Goal: Submit feedback/report problem

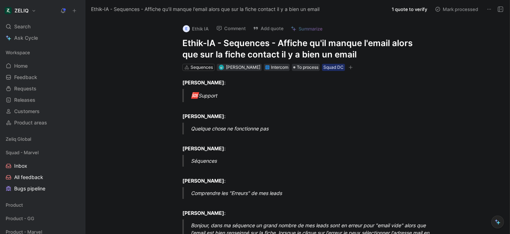
click at [499, 10] on use at bounding box center [500, 9] width 5 height 5
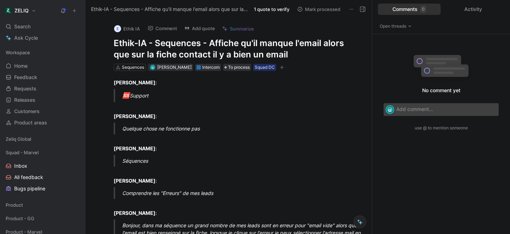
click at [358, 47] on h1 "Ethik-IA - Sequences - Affiche qu'il manque l'email alors que sur la fiche cont…" at bounding box center [236, 49] width 245 height 23
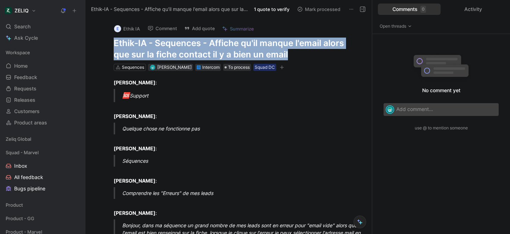
drag, startPoint x: 295, startPoint y: 55, endPoint x: 111, endPoint y: 41, distance: 184.7
click at [111, 41] on div "E Ethik IA Comment Add quote Summarize Ethik-IA - Sequences - Affiche qu'il man…" at bounding box center [236, 44] width 272 height 53
copy h1 "Ethik-IA - Sequences - Affiche qu'il manque l'email alors que sur la fiche cont…"
click at [198, 28] on button "Add quote" at bounding box center [199, 28] width 37 height 10
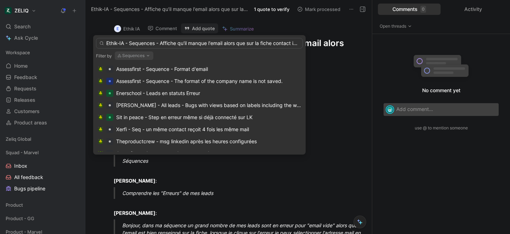
scroll to position [0, 40]
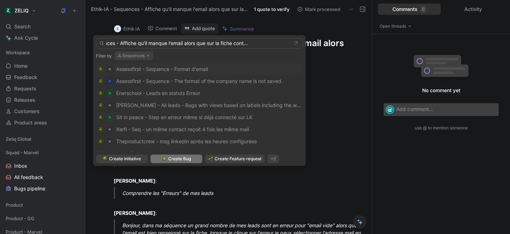
type input "Ethik-IA - Sequences - Affiche qu'il manque l'email alors que sur la fiche cont…"
click at [182, 160] on span "Create Bug" at bounding box center [179, 158] width 23 height 7
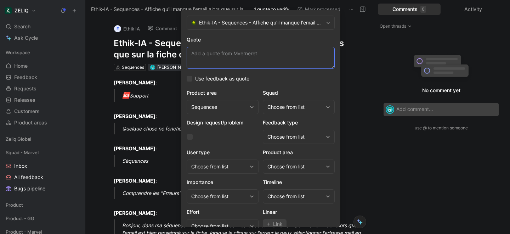
click at [211, 52] on textarea "Quote" at bounding box center [261, 58] width 148 height 22
paste textarea "en cliquant sur le mail déjà inscrit (présent dans le menu déroulant mais case …"
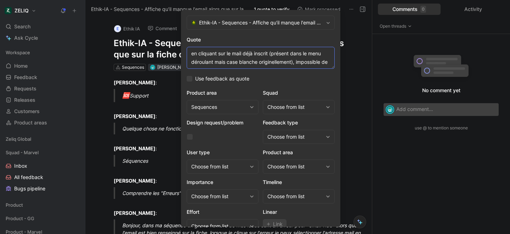
scroll to position [13, 0]
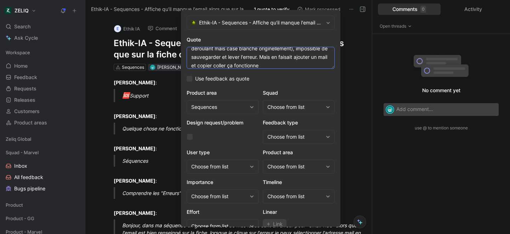
type textarea "en cliquant sur le mail déjà inscrit (présent dans le menu déroulant mais case …"
click at [298, 108] on div "Choose from list" at bounding box center [295, 107] width 56 height 9
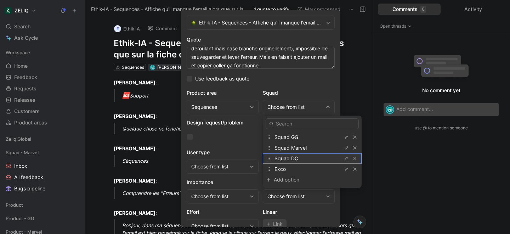
click at [285, 158] on span "Squad DC" at bounding box center [287, 158] width 24 height 6
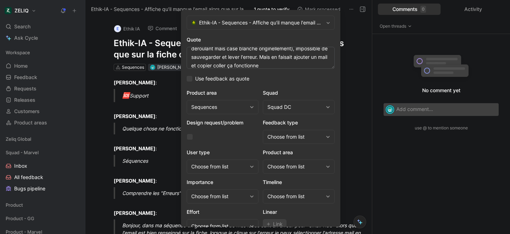
scroll to position [29, 0]
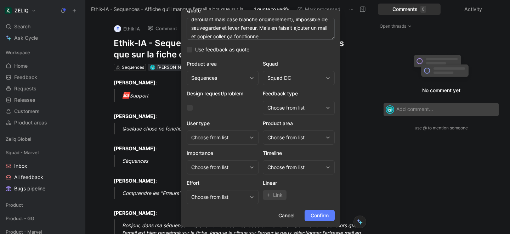
click at [315, 215] on span "Confirm" at bounding box center [320, 215] width 18 height 9
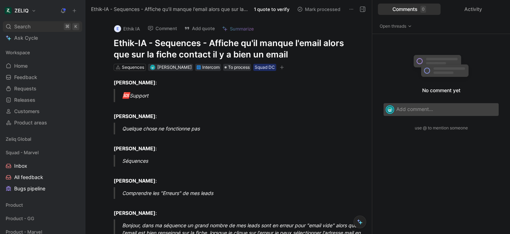
click at [21, 25] on span "Search" at bounding box center [22, 26] width 16 height 9
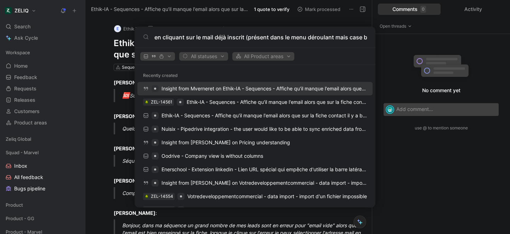
scroll to position [0, 342]
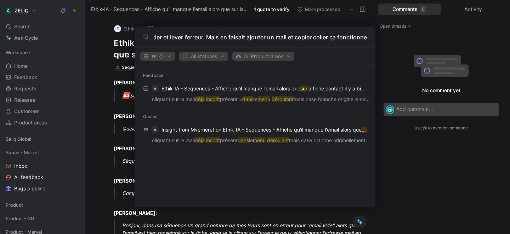
type input "en cliquant sur le mail déjà inscrit (présent dans le menu déroulant mais case …"
click at [94, 103] on body "ZELIQ Search ⌘ K Ask Cycle Workspace Home G then H Feedback G then F Requests G…" at bounding box center [255, 117] width 510 height 234
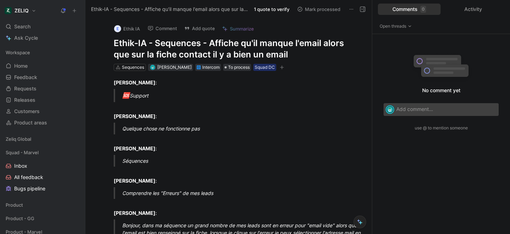
click at [364, 11] on use at bounding box center [362, 9] width 5 height 5
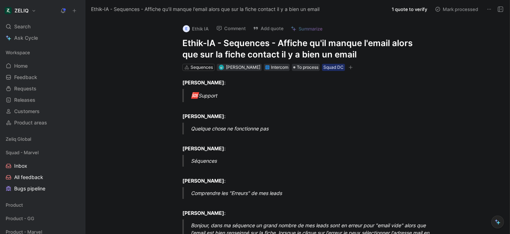
click at [270, 30] on button "Add quote" at bounding box center [268, 28] width 37 height 10
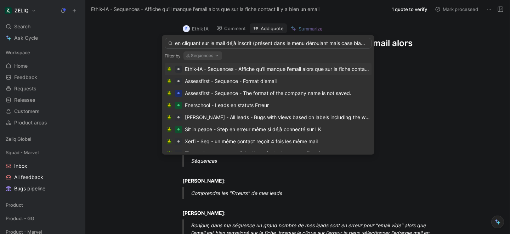
scroll to position [0, 288]
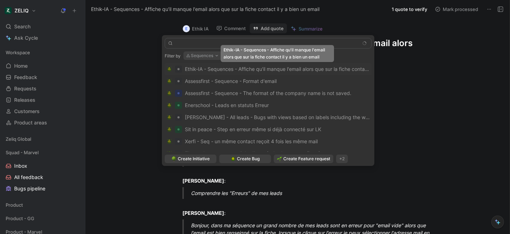
type input "en cliquant sur le mail déjà inscrit (présent dans le menu déroulant mais case …"
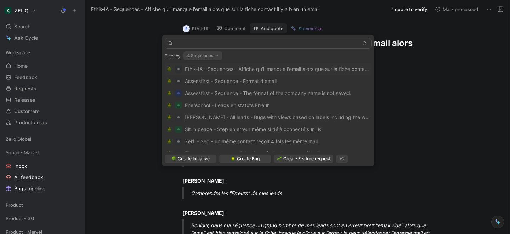
click at [238, 70] on span "Ethik-IA - Sequences - Affiche qu'il manque l'email alors que sur la fiche cont…" at bounding box center [299, 69] width 228 height 6
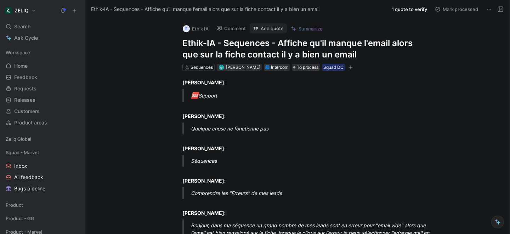
scroll to position [0, 0]
click at [275, 27] on button "Add quote" at bounding box center [268, 28] width 37 height 10
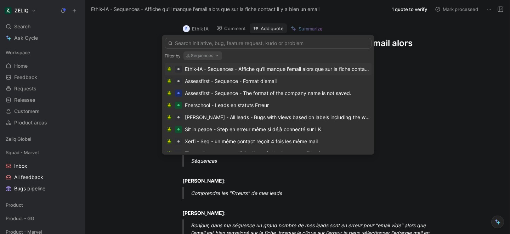
click at [250, 68] on div "Ethik-IA - Sequences - Affiche qu'il manque l'email alors que sur la fiche cont…" at bounding box center [277, 69] width 185 height 9
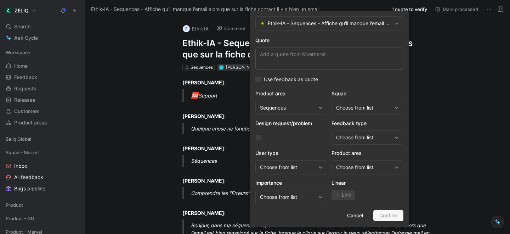
click at [397, 23] on icon at bounding box center [397, 24] width 4 height 4
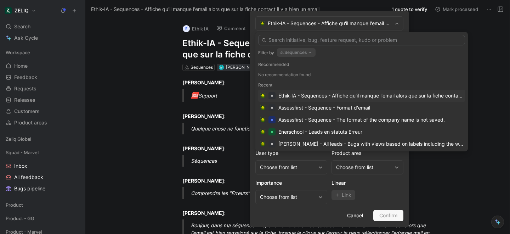
click at [298, 96] on div "Ethik-IA - Sequences - Affiche qu'il manque l'email alors que sur la fiche cont…" at bounding box center [370, 95] width 185 height 9
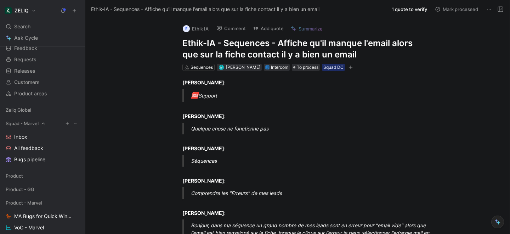
scroll to position [42, 0]
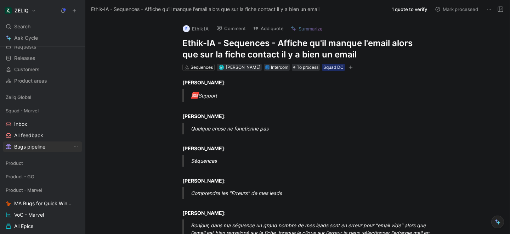
click at [33, 145] on span "Bugs pipeline" at bounding box center [29, 146] width 31 height 7
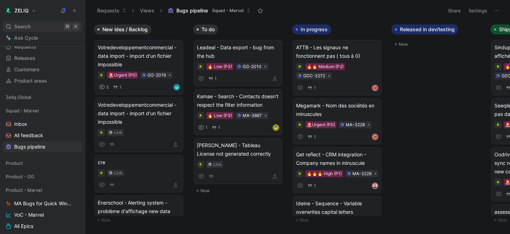
click at [32, 29] on div "Search ⌘ K" at bounding box center [42, 26] width 79 height 11
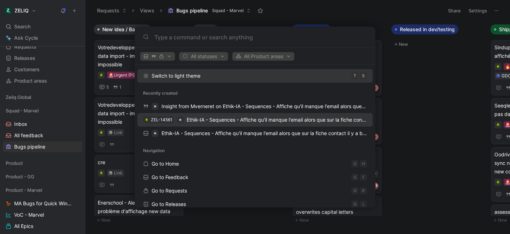
click at [240, 122] on span "Ethik-IA - Sequences - Affiche qu'il manque l'email alors que sur la fiche cont…" at bounding box center [301, 120] width 228 height 6
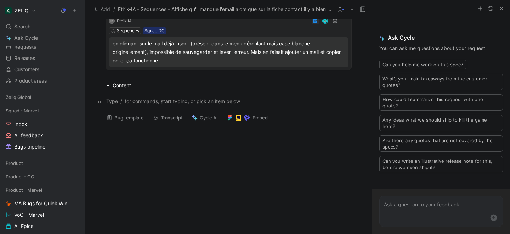
scroll to position [82, 0]
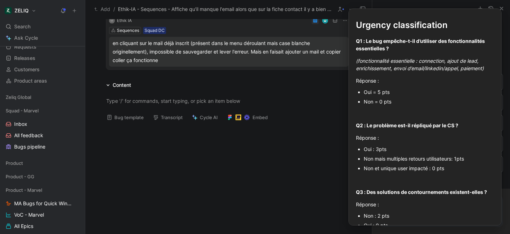
click at [112, 115] on button "Bug template" at bounding box center [125, 117] width 44 height 10
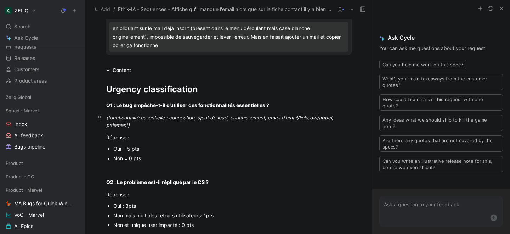
scroll to position [98, 0]
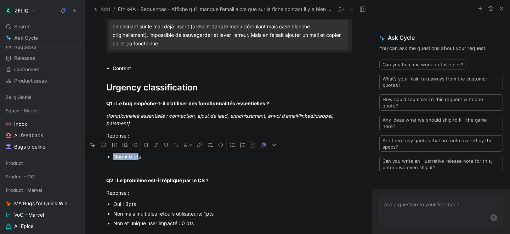
drag, startPoint x: 113, startPoint y: 157, endPoint x: 139, endPoint y: 159, distance: 26.7
click at [139, 159] on ul "Oui = 5 pts Non = 0 pts" at bounding box center [229, 151] width 272 height 19
click at [154, 163] on p at bounding box center [229, 168] width 272 height 12
drag, startPoint x: 142, startPoint y: 157, endPoint x: 101, endPoint y: 156, distance: 40.7
click at [101, 156] on ul "Oui = 5 pts Non = 0 pt s" at bounding box center [229, 151] width 272 height 19
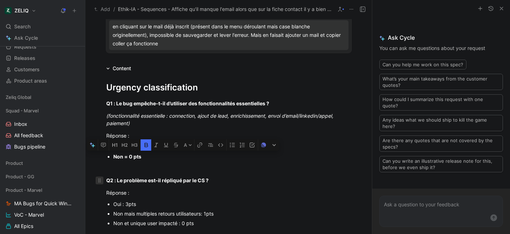
click at [98, 176] on div at bounding box center [100, 180] width 8 height 8
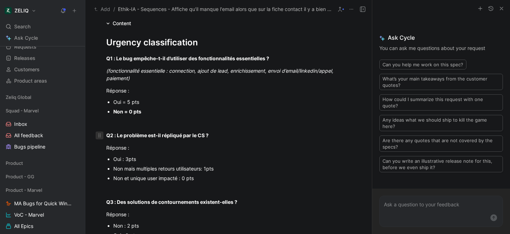
scroll to position [144, 0]
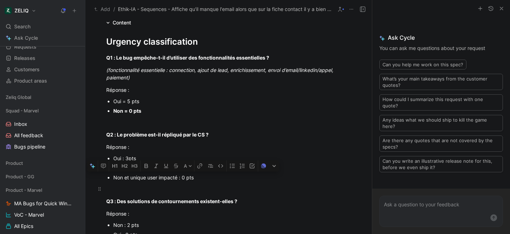
drag, startPoint x: 114, startPoint y: 177, endPoint x: 196, endPoint y: 183, distance: 82.1
drag, startPoint x: 196, startPoint y: 179, endPoint x: 112, endPoint y: 178, distance: 84.0
click at [112, 178] on ul "Oui : 3pts Non mais multiples retours utilisateurs: 1pts Non et unique user imp…" at bounding box center [229, 167] width 272 height 29
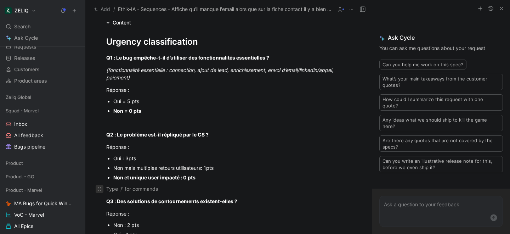
click at [97, 186] on icon at bounding box center [100, 189] width 6 height 6
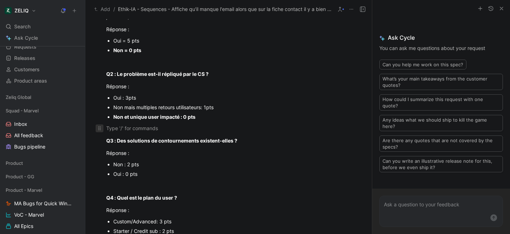
scroll to position [207, 0]
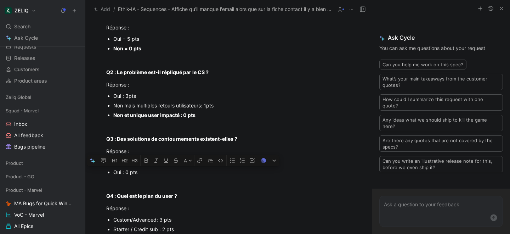
drag, startPoint x: 137, startPoint y: 171, endPoint x: 105, endPoint y: 169, distance: 32.7
click at [105, 169] on ul "Non : 2 pts Oui : 0 pts" at bounding box center [229, 167] width 272 height 19
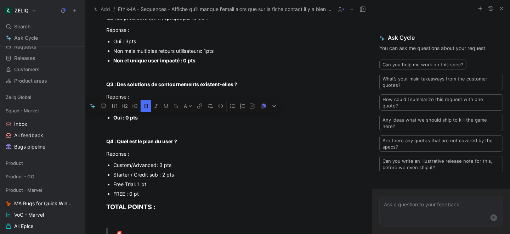
scroll to position [262, 0]
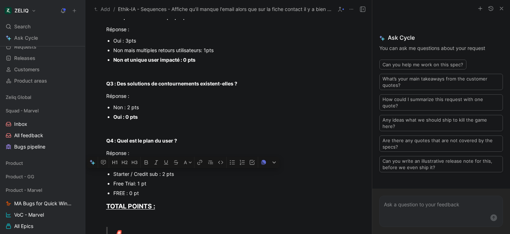
drag, startPoint x: 177, startPoint y: 174, endPoint x: 106, endPoint y: 175, distance: 70.9
click at [106, 175] on ul "Custom/Advanced: 3 pts Starter / Credit sub : 2 pts Free Trial: 1 pt FREE : 0 pt" at bounding box center [229, 178] width 272 height 38
click at [170, 190] on div "FREE : 0 pt" at bounding box center [232, 192] width 238 height 7
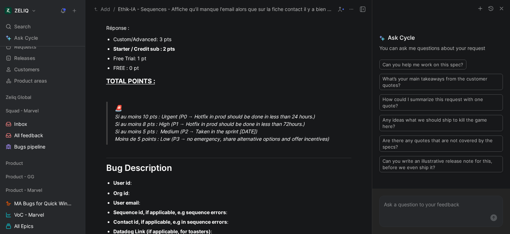
scroll to position [388, 0]
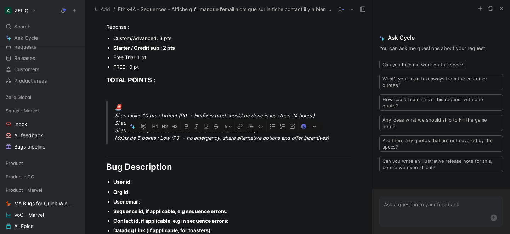
drag, startPoint x: 114, startPoint y: 139, endPoint x: 341, endPoint y: 142, distance: 227.1
click at [341, 142] on blockquote "🚨 Si au moins 10 pts : Urgent (P0 → Hotfix in prod should be done in less than …" at bounding box center [229, 122] width 272 height 43
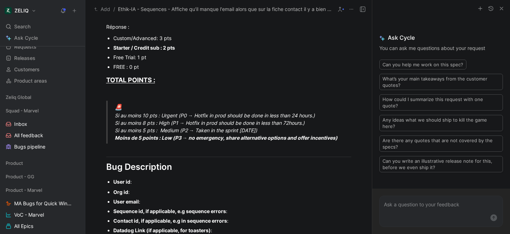
click at [142, 183] on div "User id :" at bounding box center [232, 181] width 238 height 7
click at [138, 193] on div "Org id :" at bounding box center [232, 191] width 238 height 7
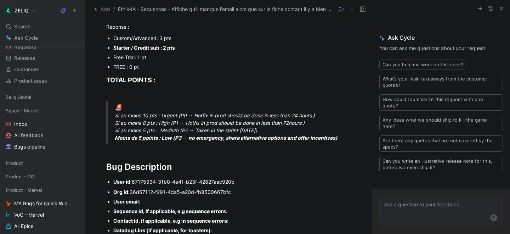
click at [152, 205] on p "User email :" at bounding box center [232, 202] width 238 height 10
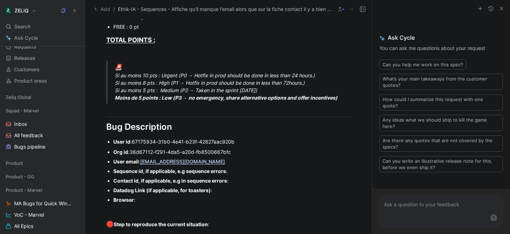
scroll to position [433, 0]
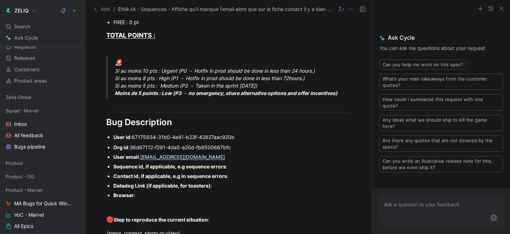
click at [238, 165] on div "Sequence id, if applicable, e.g sequence errors :" at bounding box center [232, 166] width 238 height 7
paste div
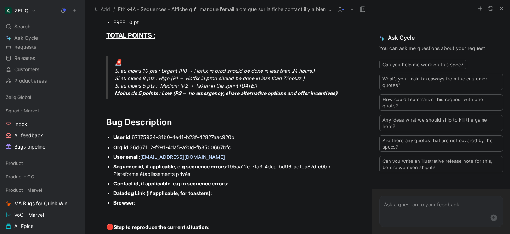
click at [238, 184] on div "Contact id, if applicable, e.g in sequence errors :" at bounding box center [232, 183] width 238 height 7
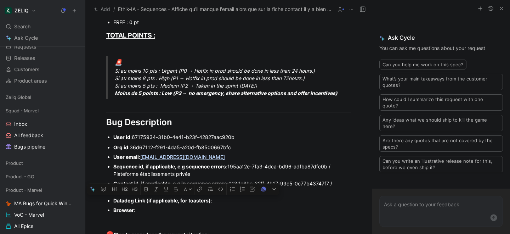
drag, startPoint x: 144, startPoint y: 210, endPoint x: 106, endPoint y: 203, distance: 38.6
click at [106, 203] on ul "Org id : 36d67112-f291-4da5-a20d-fb8500667bfc User email : [EMAIL_ADDRESS][DOMA…" at bounding box center [229, 178] width 272 height 72
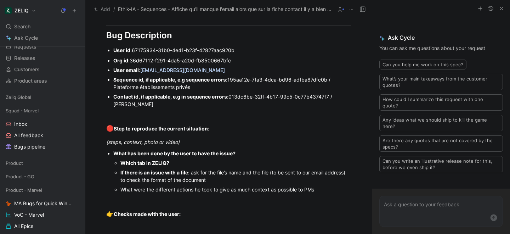
scroll to position [520, 0]
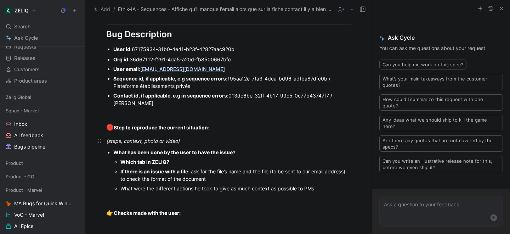
click at [189, 140] on div "(steps, context, photo or video)" at bounding box center [228, 140] width 245 height 7
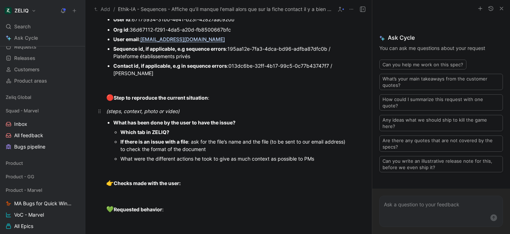
scroll to position [552, 0]
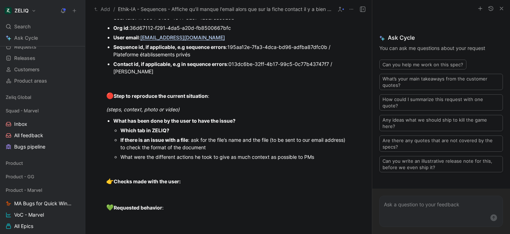
click at [176, 131] on div "Which tab in ZELIQ?" at bounding box center [235, 129] width 231 height 7
drag, startPoint x: 213, startPoint y: 146, endPoint x: 119, endPoint y: 139, distance: 94.5
click at [119, 139] on ul "Which tab in ZELIQ? Séquences If there is an issue with a file : ask for the fi…" at bounding box center [232, 143] width 238 height 36
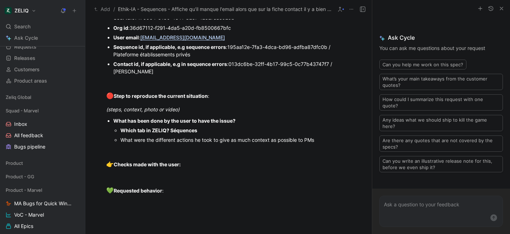
click at [330, 140] on div "What were the different actions he took to give as much context as possible to …" at bounding box center [235, 139] width 231 height 7
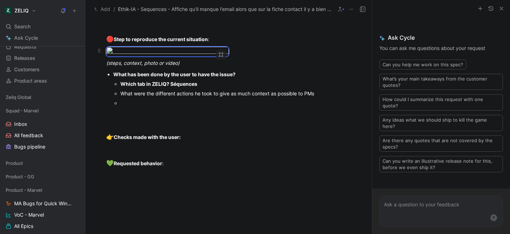
scroll to position [664, 0]
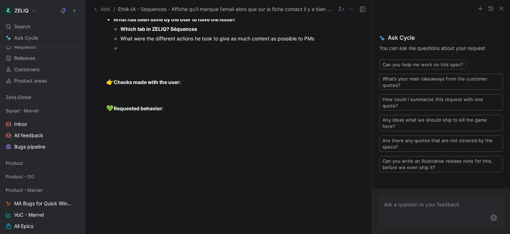
click at [130, 52] on div at bounding box center [235, 47] width 231 height 7
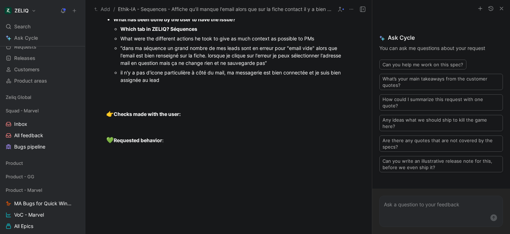
click at [120, 83] on span "il n'y a pas d'icone particulière à côté du mail, ma messagerie est bien connec…" at bounding box center [231, 75] width 222 height 13
click at [169, 84] on div "“il n'y a pas d'icone particulière à côté du mail, ma messagerie est bien conne…" at bounding box center [235, 76] width 231 height 15
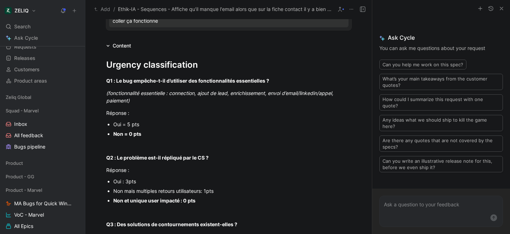
scroll to position [0, 0]
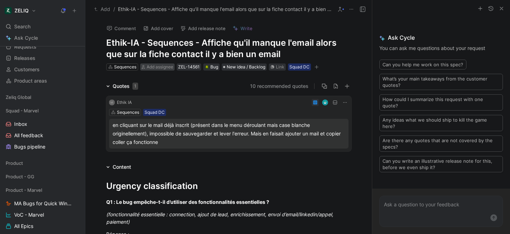
click at [162, 67] on span "Add assignee" at bounding box center [160, 66] width 27 height 5
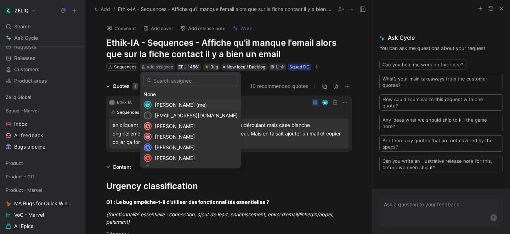
click at [165, 107] on span "[PERSON_NAME] (me)" at bounding box center [181, 105] width 52 height 6
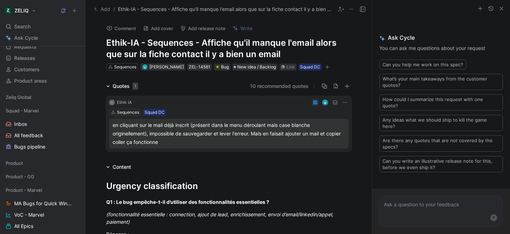
click at [327, 66] on icon "button" at bounding box center [327, 67] width 4 height 4
click at [329, 68] on icon "button" at bounding box center [327, 67] width 4 height 4
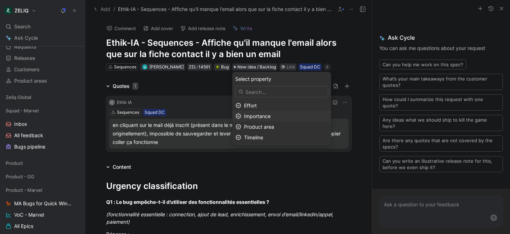
click at [271, 118] on span "Importance" at bounding box center [257, 116] width 27 height 6
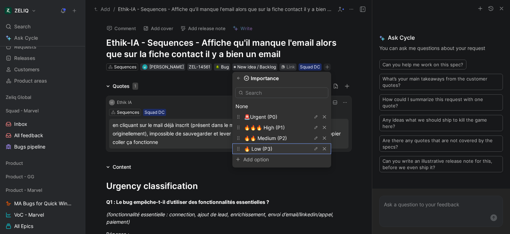
click at [263, 151] on span "🔥 Low (P3)" at bounding box center [258, 149] width 28 height 6
